Goal: Task Accomplishment & Management: Complete application form

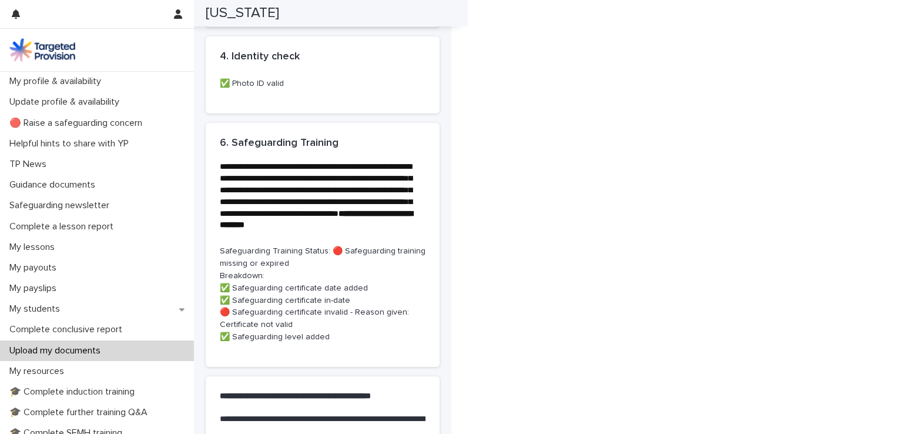
scroll to position [863, 0]
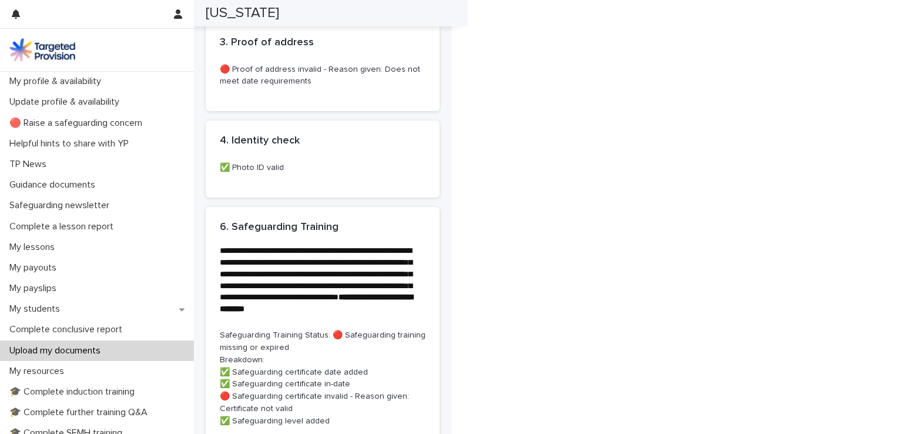
click at [88, 349] on p "Upload my documents" at bounding box center [57, 350] width 105 height 11
click at [99, 348] on p "Upload my documents" at bounding box center [57, 350] width 105 height 11
click at [92, 89] on div "My profile & availability" at bounding box center [97, 81] width 194 height 21
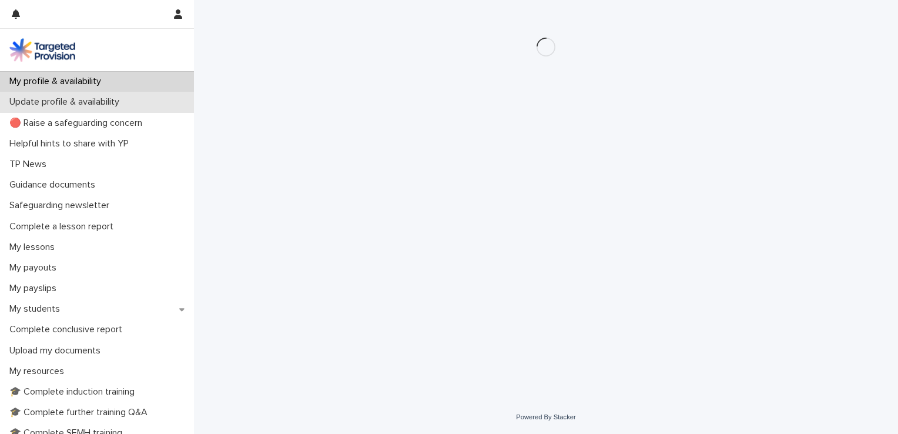
click at [102, 104] on p "Update profile & availability" at bounding box center [67, 101] width 124 height 11
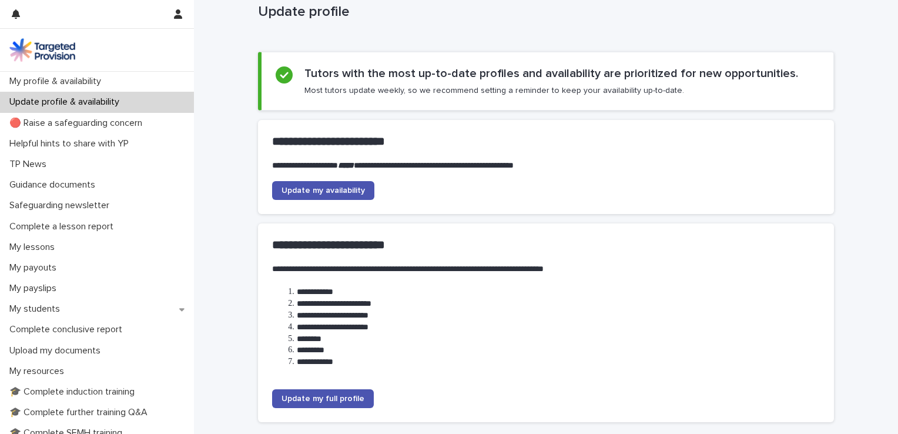
scroll to position [37, 0]
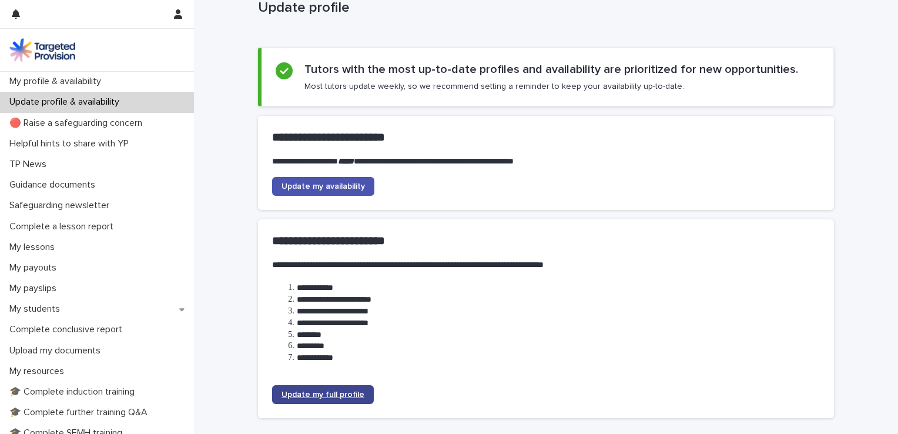
click at [344, 391] on span "Update my full profile" at bounding box center [323, 394] width 83 height 8
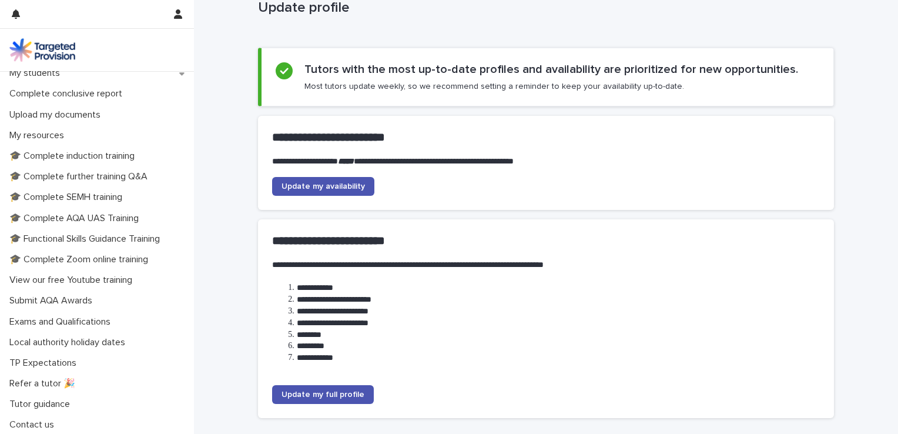
scroll to position [237, 0]
click at [74, 115] on p "Upload my documents" at bounding box center [57, 113] width 105 height 11
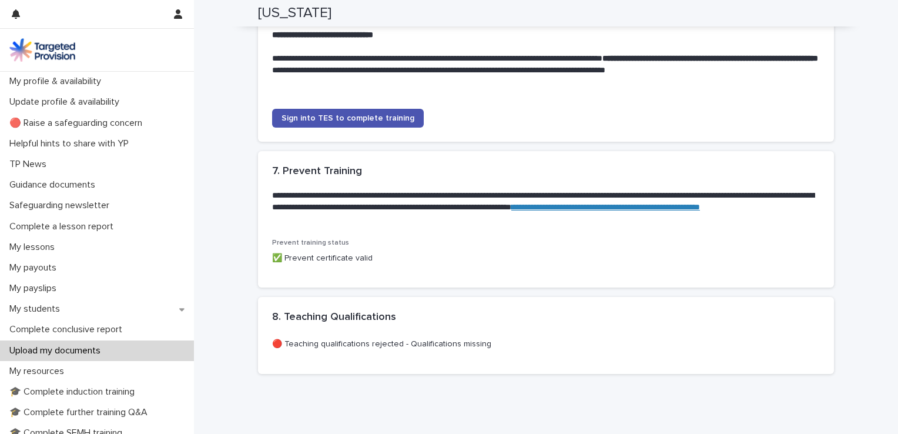
scroll to position [1210, 0]
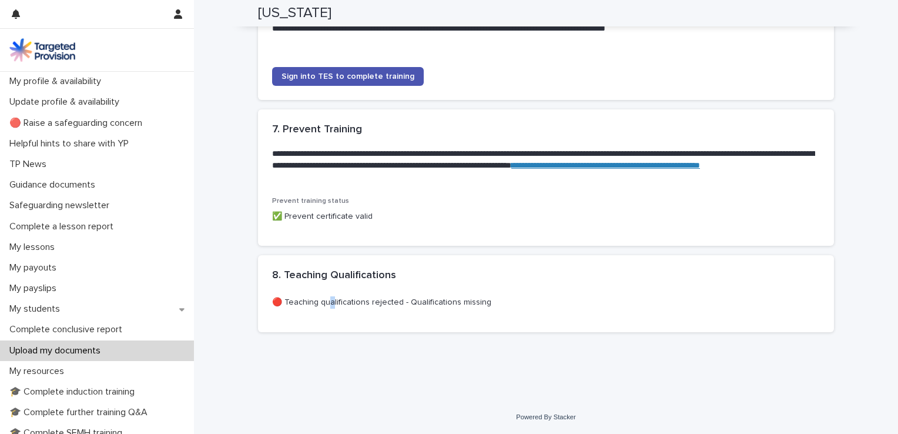
click at [324, 295] on div "🔴 Teaching qualifications rejected - Qualifications missing" at bounding box center [546, 301] width 548 height 15
drag, startPoint x: 324, startPoint y: 295, endPoint x: 317, endPoint y: 292, distance: 7.9
click at [317, 290] on div "8. Teaching Qualifications •••" at bounding box center [546, 275] width 576 height 41
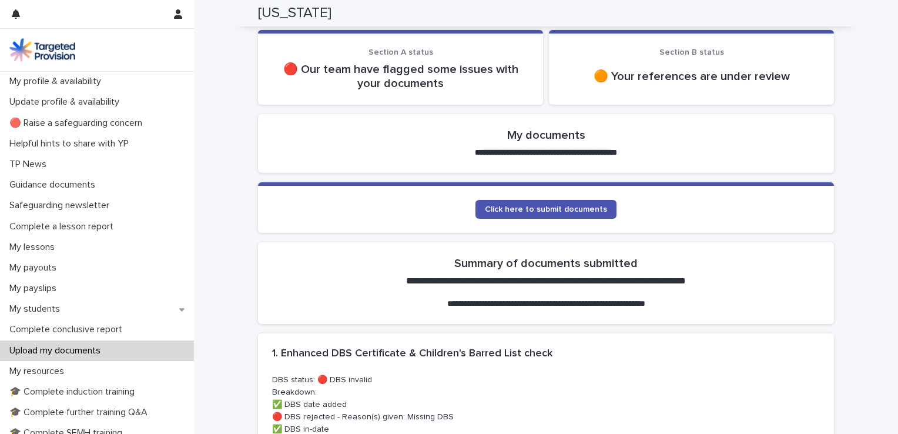
scroll to position [168, 0]
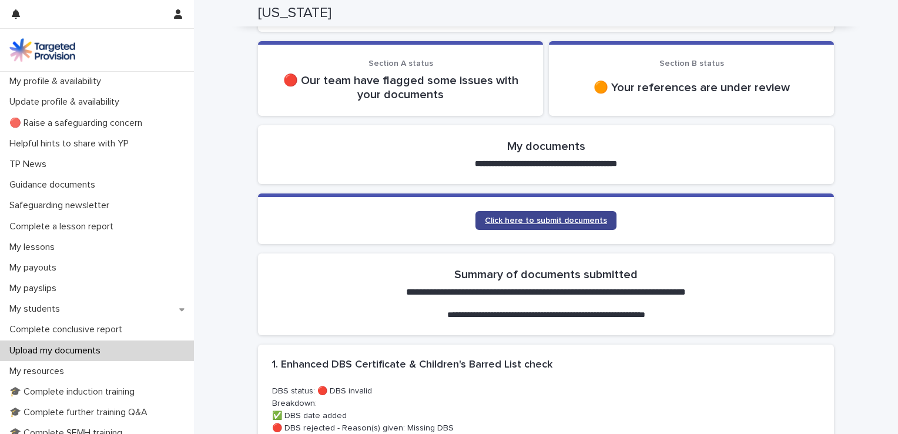
click at [446, 216] on span "Click here to submit documents" at bounding box center [546, 220] width 122 height 8
